Goal: Task Accomplishment & Management: Complete application form

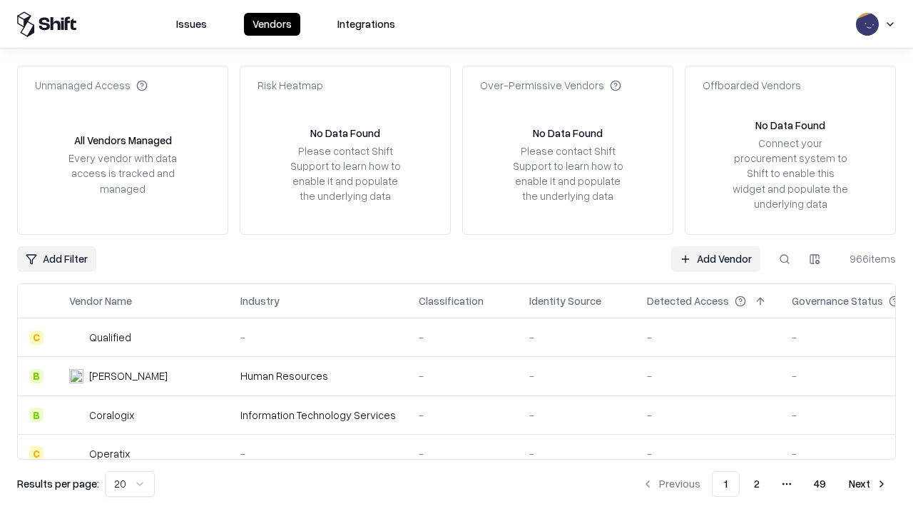
click at [715, 258] on link "Add Vendor" at bounding box center [715, 259] width 89 height 26
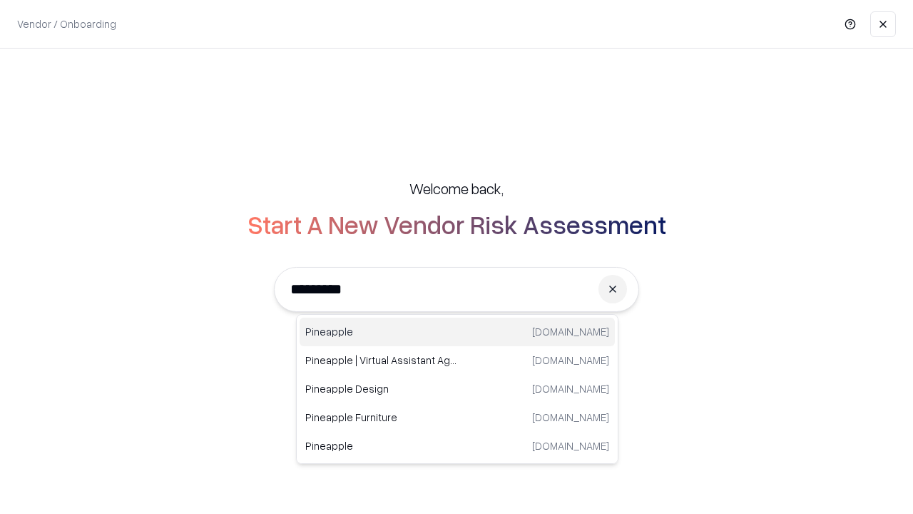
click at [457, 332] on div "Pineapple [DOMAIN_NAME]" at bounding box center [457, 331] width 315 height 29
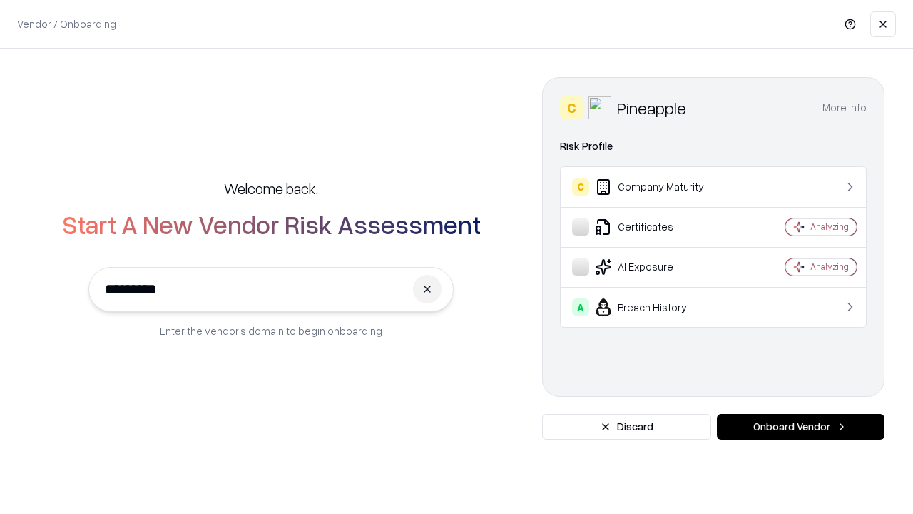
type input "*********"
click at [800, 427] on button "Onboard Vendor" at bounding box center [801, 427] width 168 height 26
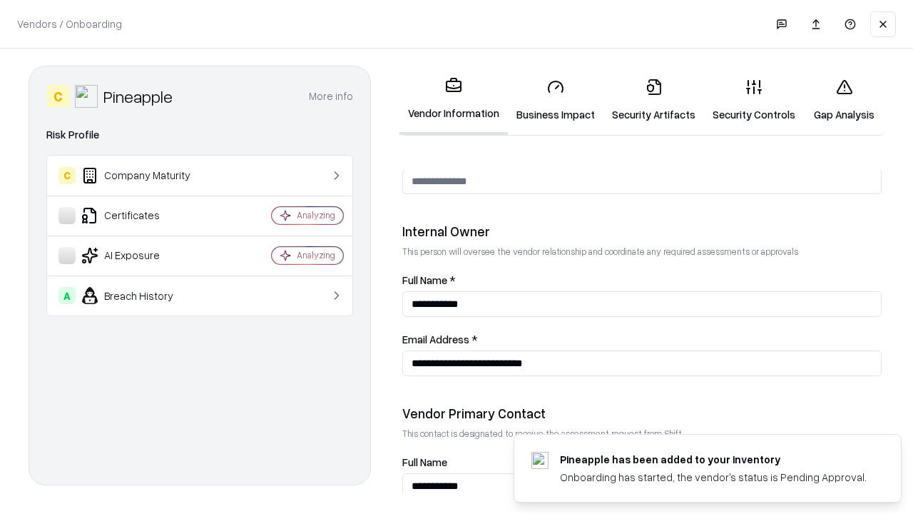
scroll to position [739, 0]
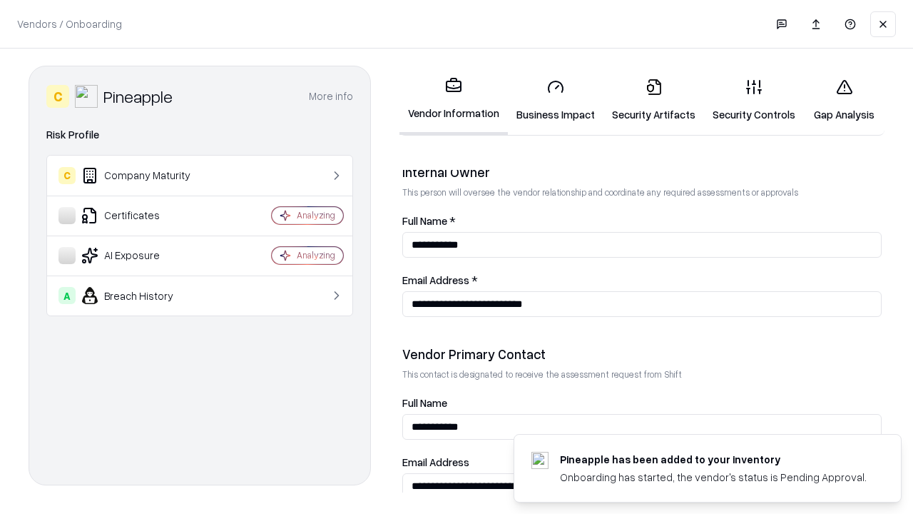
click at [556, 100] on link "Business Impact" at bounding box center [556, 100] width 96 height 66
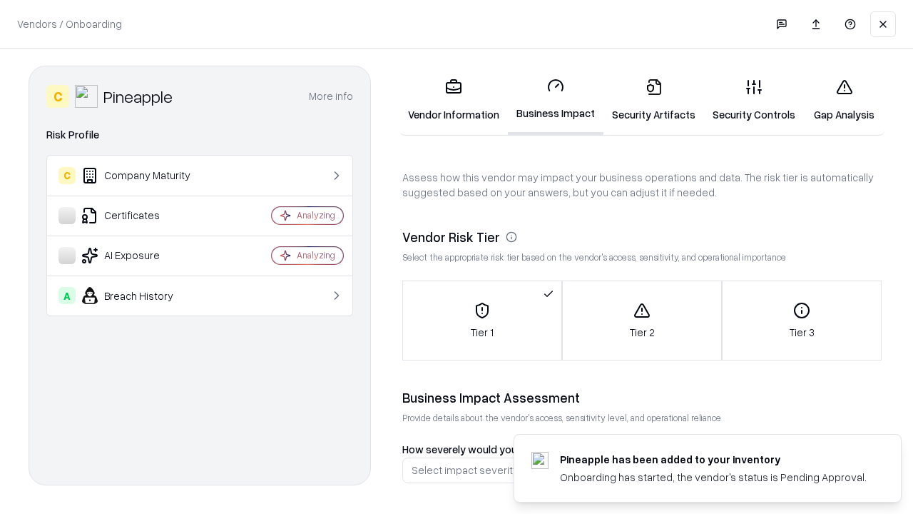
click at [844, 100] on link "Gap Analysis" at bounding box center [844, 100] width 81 height 66
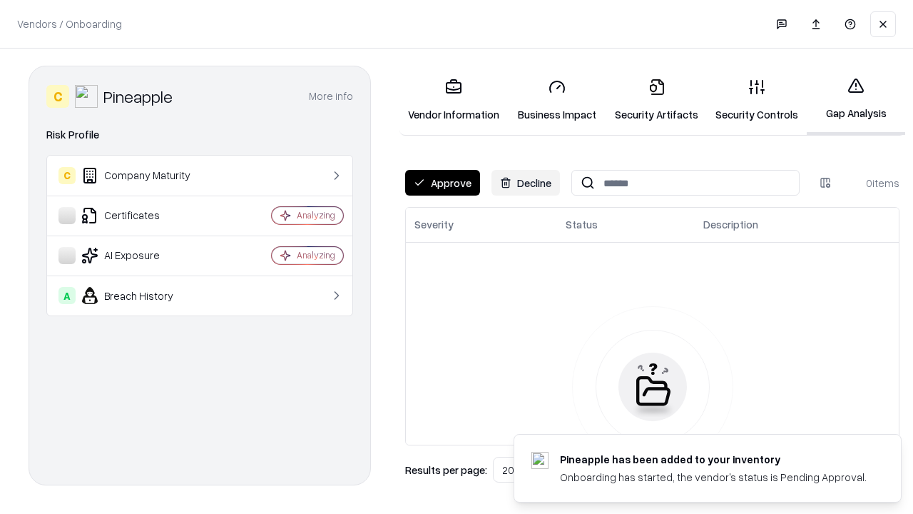
click at [442, 183] on button "Approve" at bounding box center [442, 183] width 75 height 26
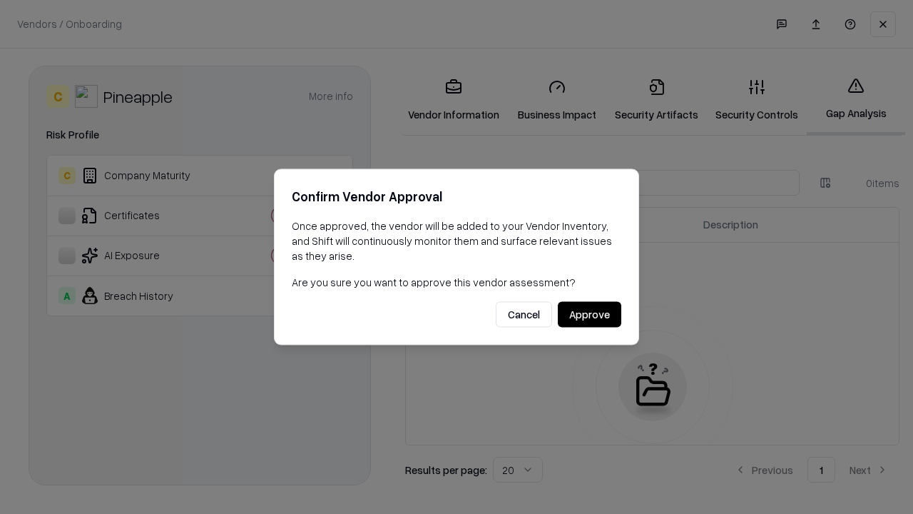
click at [589, 314] on button "Approve" at bounding box center [589, 315] width 63 height 26
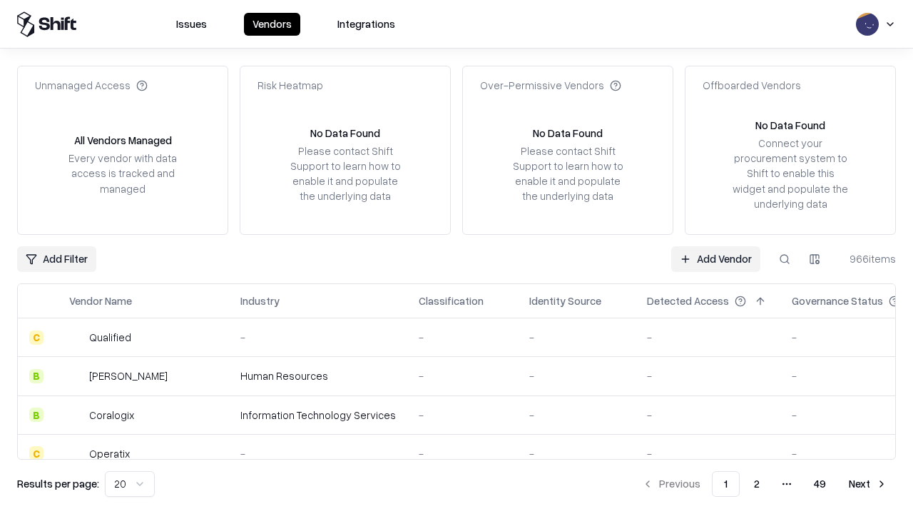
type input "*********"
click at [715, 258] on link "Add Vendor" at bounding box center [715, 259] width 89 height 26
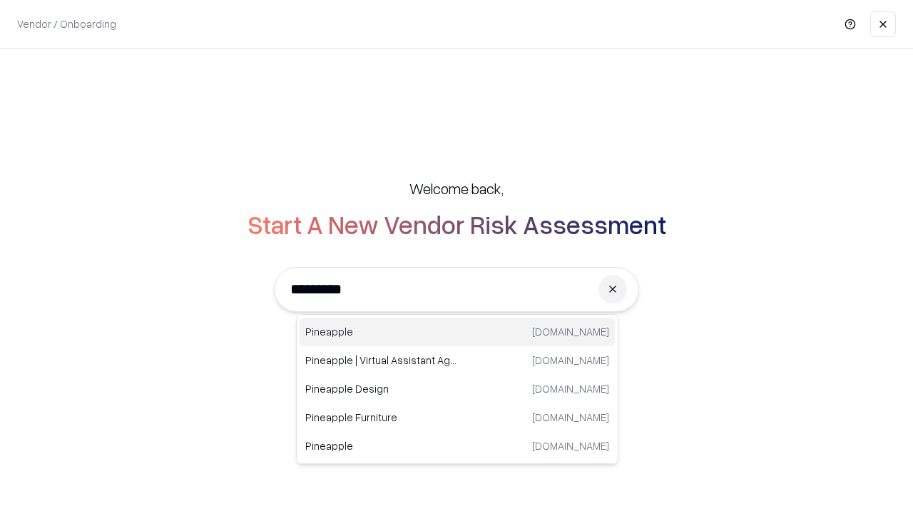
click at [457, 332] on div "Pineapple [DOMAIN_NAME]" at bounding box center [457, 331] width 315 height 29
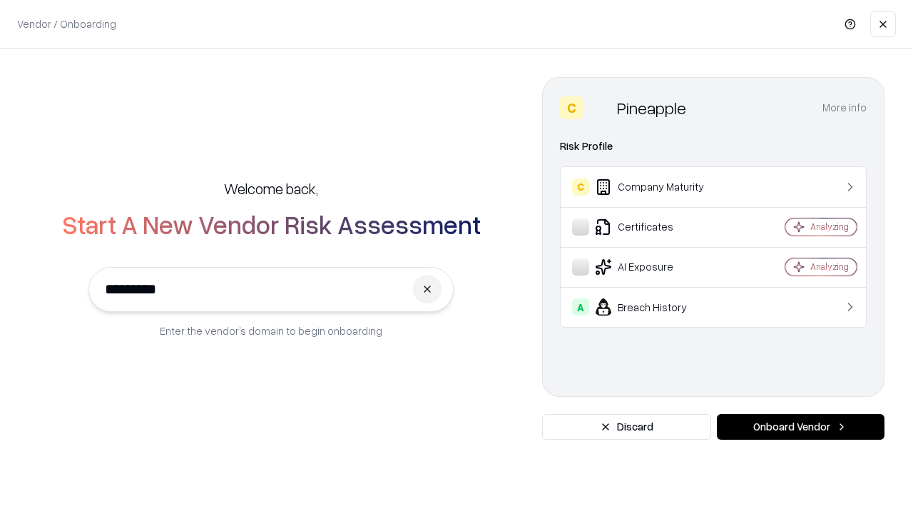
type input "*********"
click at [800, 427] on button "Onboard Vendor" at bounding box center [801, 427] width 168 height 26
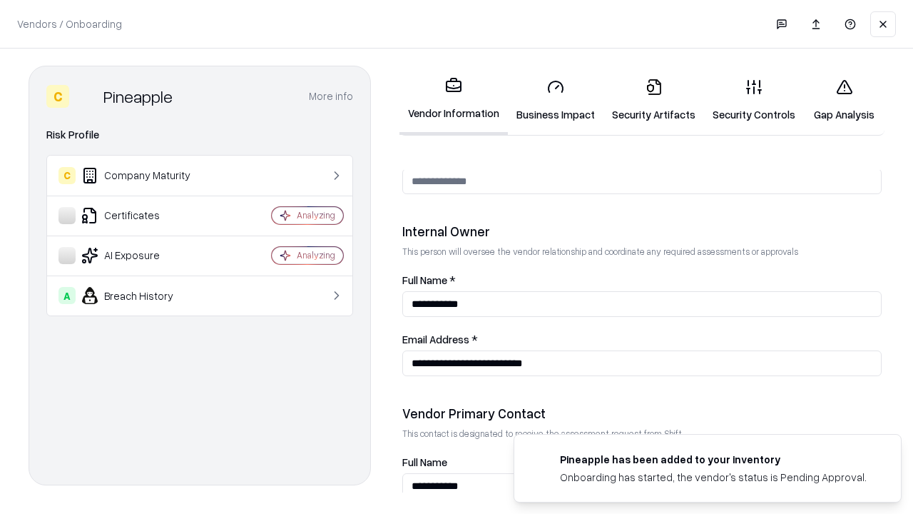
scroll to position [739, 0]
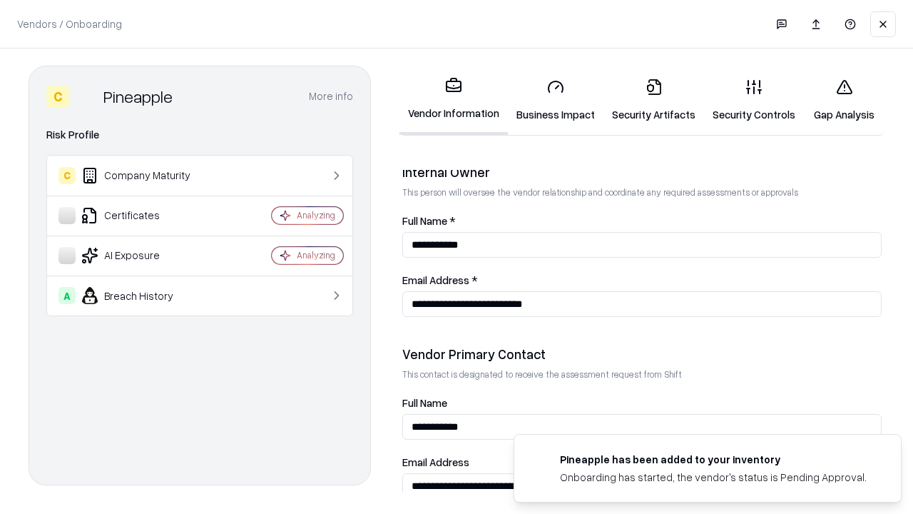
click at [844, 100] on link "Gap Analysis" at bounding box center [844, 100] width 81 height 66
